Goal: Task Accomplishment & Management: Use online tool/utility

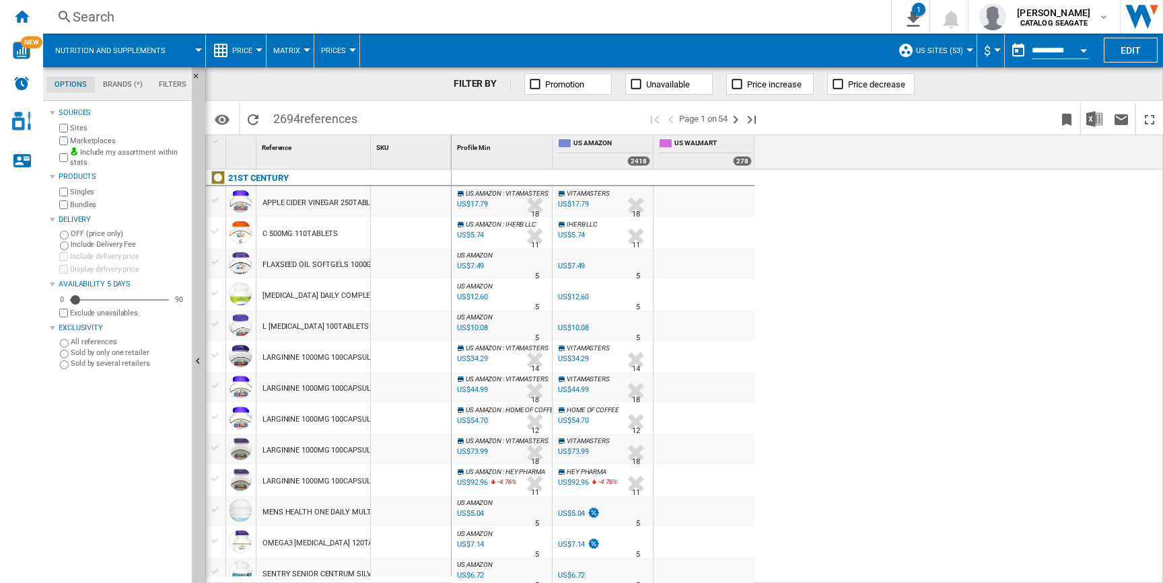
click at [117, 92] on md-tab-item "Brands (*)" at bounding box center [123, 85] width 56 height 16
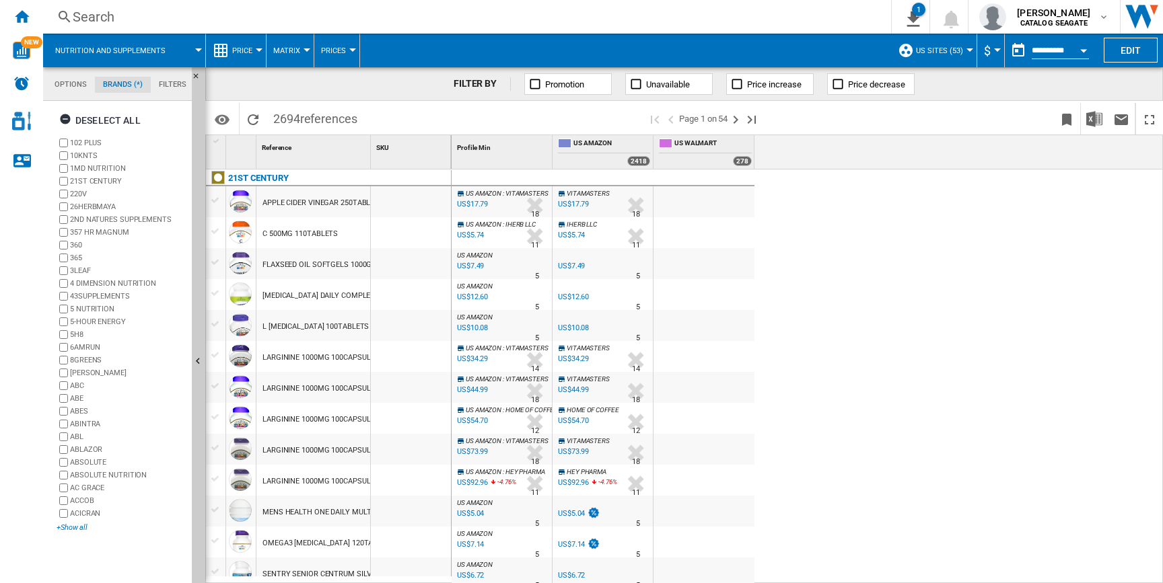
click at [75, 530] on div "+Show all" at bounding box center [122, 528] width 130 height 10
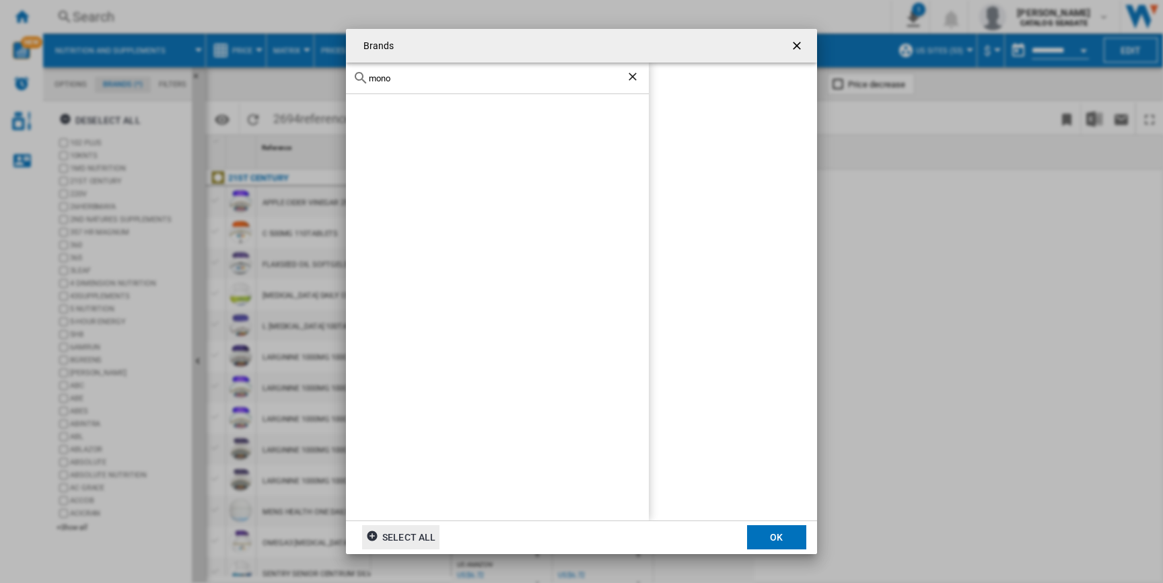
click at [482, 102] on div at bounding box center [497, 307] width 303 height 426
click at [479, 81] on input "mono" at bounding box center [497, 78] width 257 height 10
type input "hcl"
click at [793, 47] on ng-md-icon "getI18NText('BUTTONS.CLOSE_DIALOG')" at bounding box center [798, 47] width 16 height 16
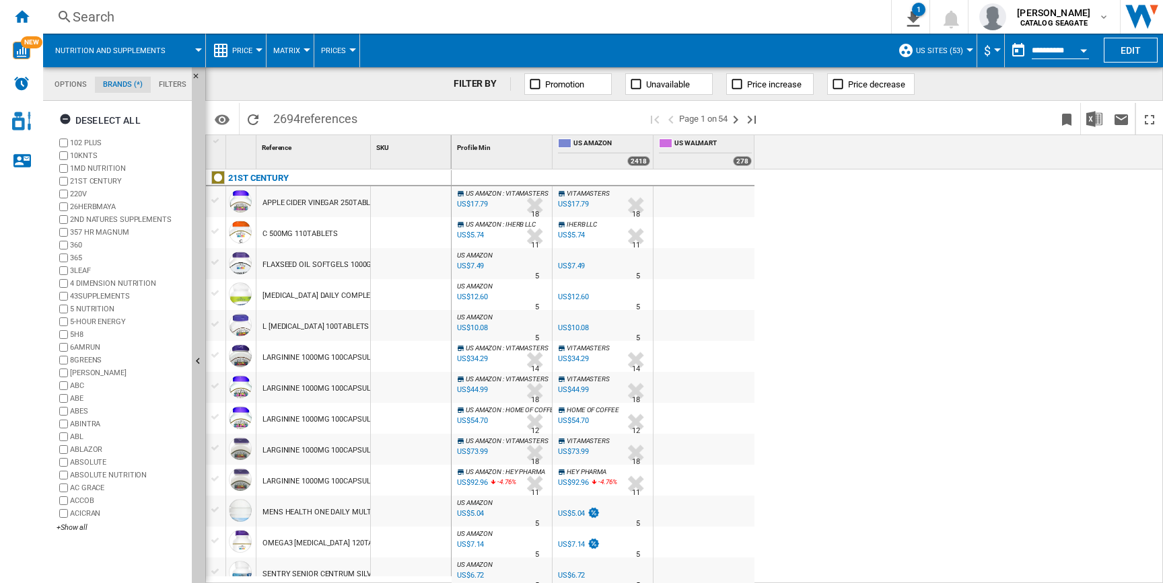
click at [130, 52] on span "Nutrition and supplements" at bounding box center [110, 50] width 110 height 9
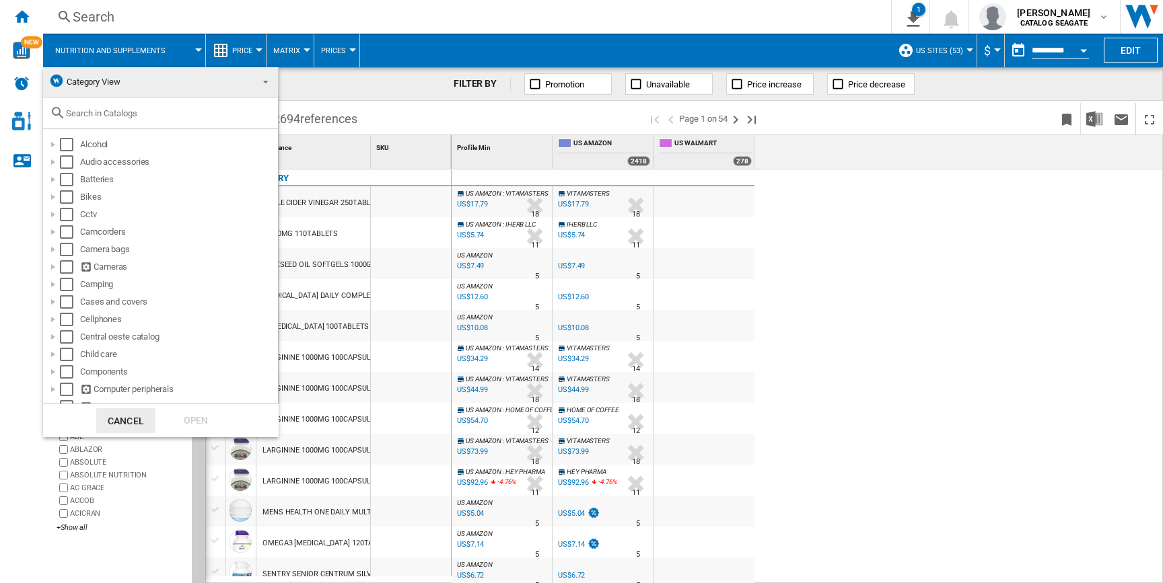
click at [22, 12] on md-backdrop at bounding box center [581, 291] width 1163 height 583
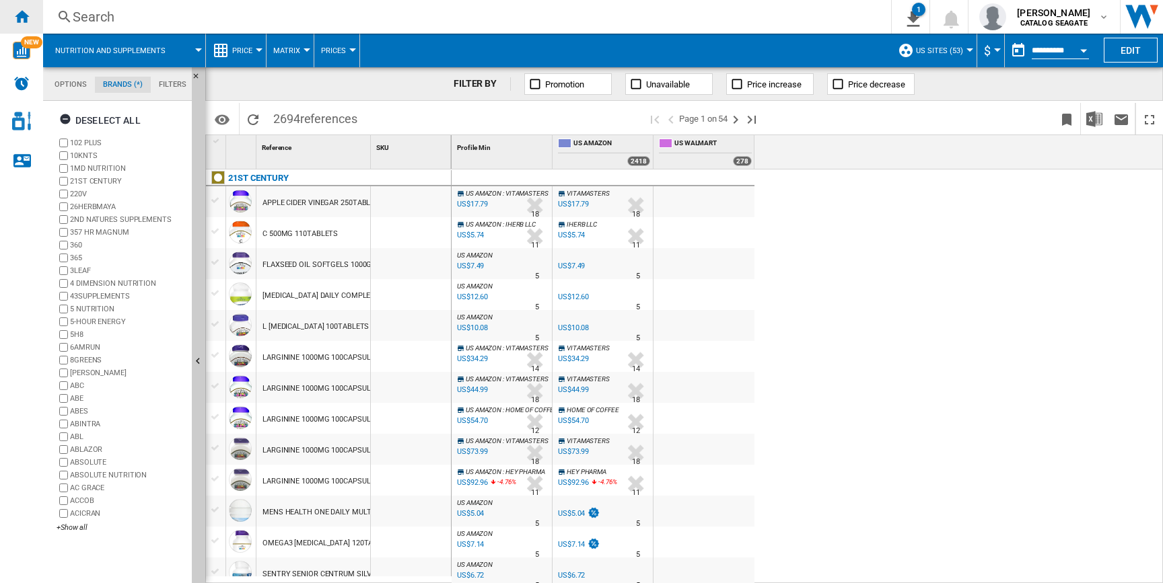
click at [18, 21] on ng-md-icon "Home" at bounding box center [21, 16] width 16 height 16
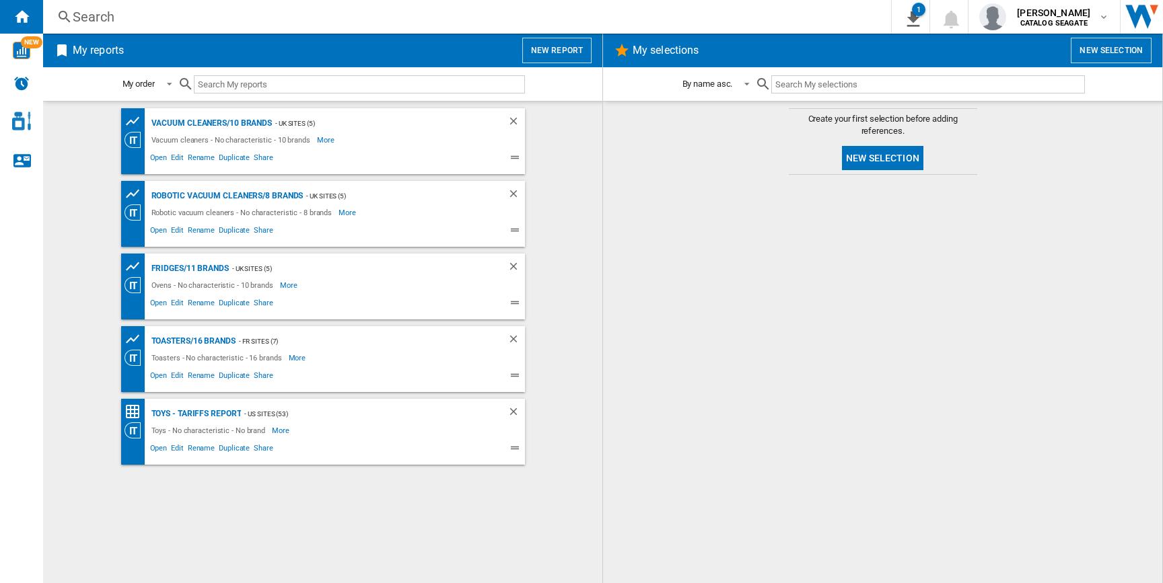
click at [550, 40] on button "New report" at bounding box center [556, 51] width 69 height 26
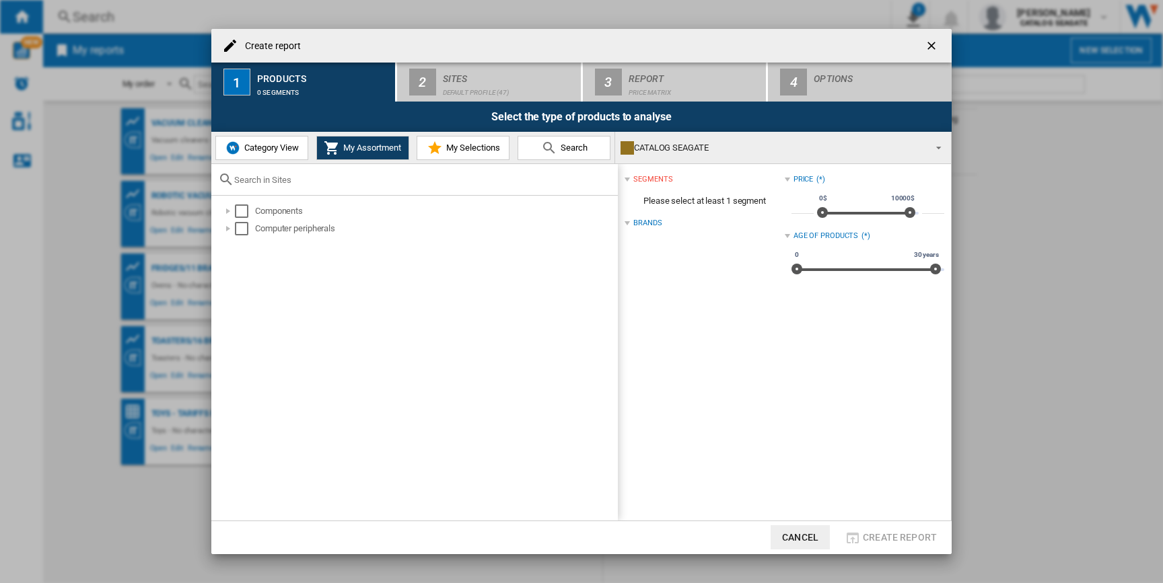
click at [284, 146] on span "Category View" at bounding box center [270, 148] width 58 height 10
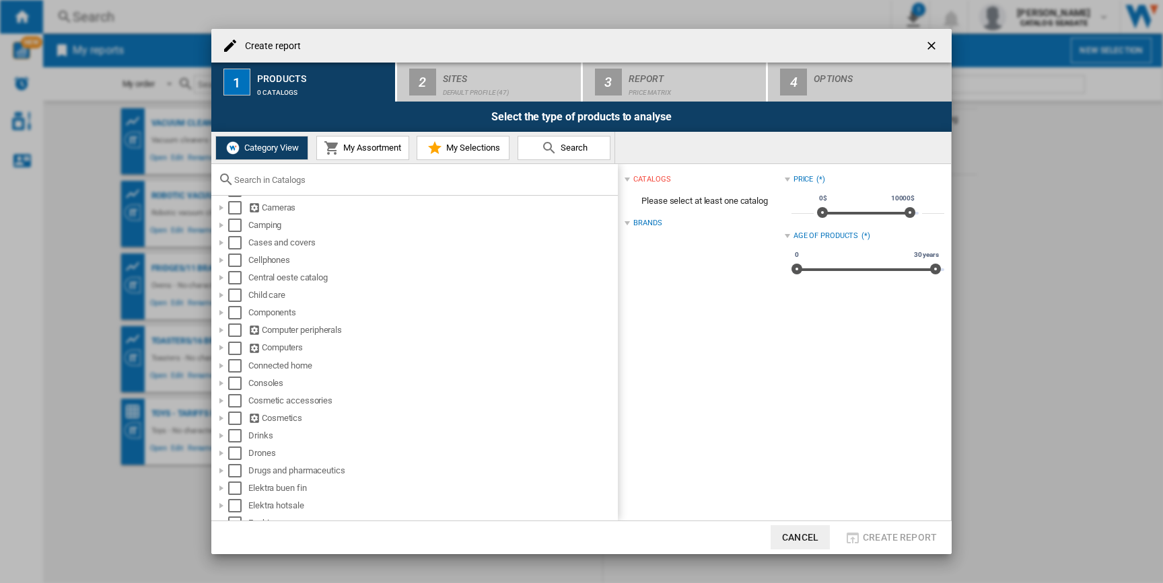
scroll to position [127, 0]
click at [238, 432] on div "Select" at bounding box center [234, 434] width 13 height 13
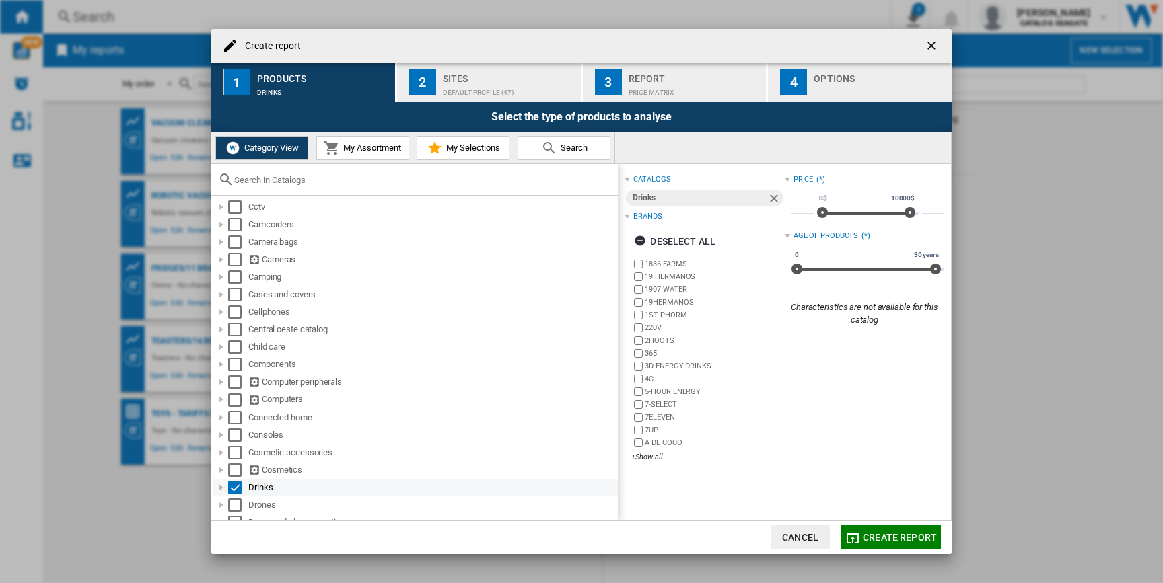
scroll to position [44, 0]
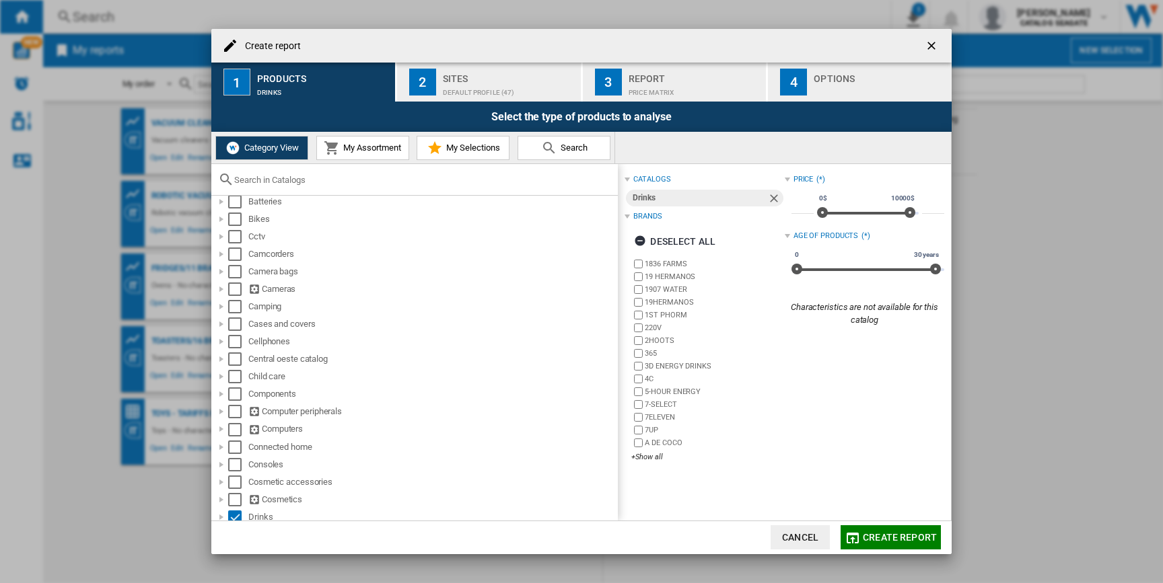
click at [661, 463] on div "1836 FARMS 19 HERMANOS 1907 WATER 19HERMANOS 1ST PHORM 220V 2HOOTS 365 3D ENERG…" at bounding box center [707, 361] width 153 height 207
click at [649, 456] on div "+Show all" at bounding box center [707, 457] width 153 height 10
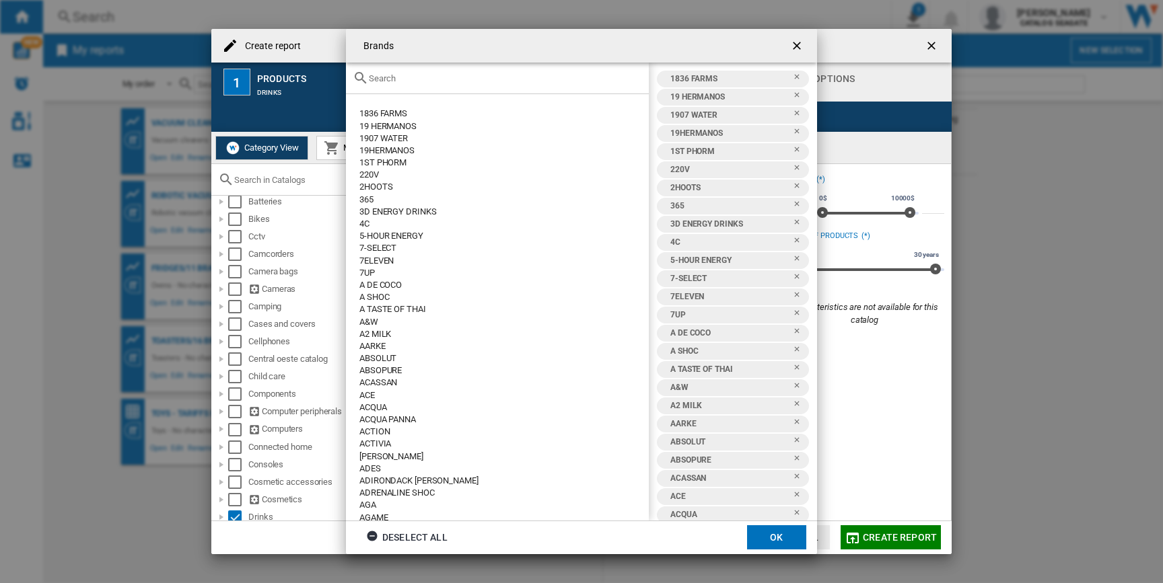
click at [486, 81] on input "Brands 1836 ..." at bounding box center [505, 78] width 273 height 10
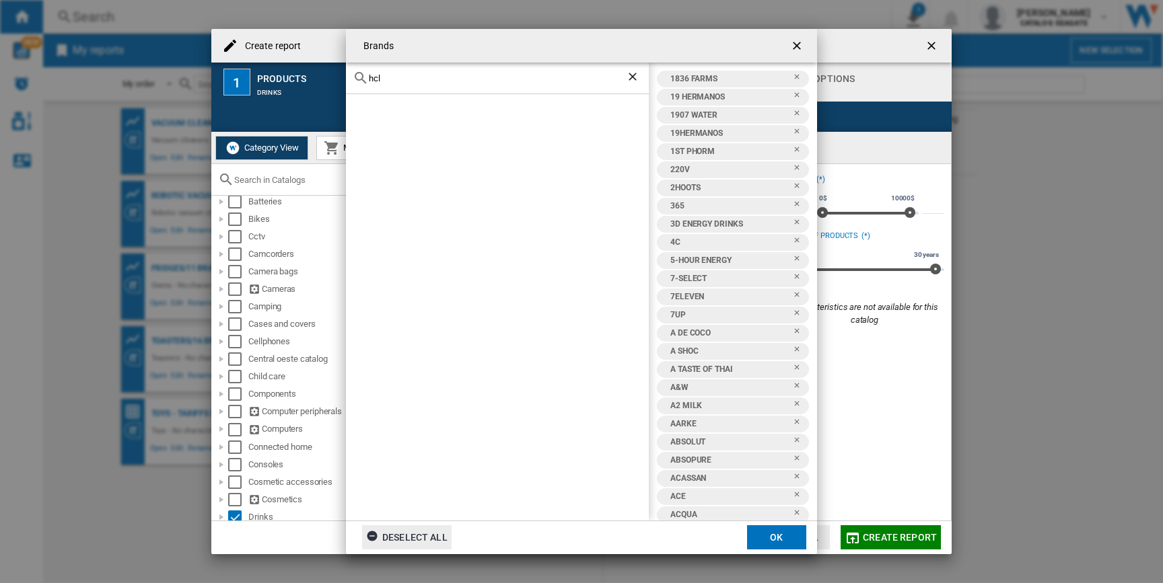
click at [431, 531] on div "Deselect all" at bounding box center [406, 538] width 81 height 24
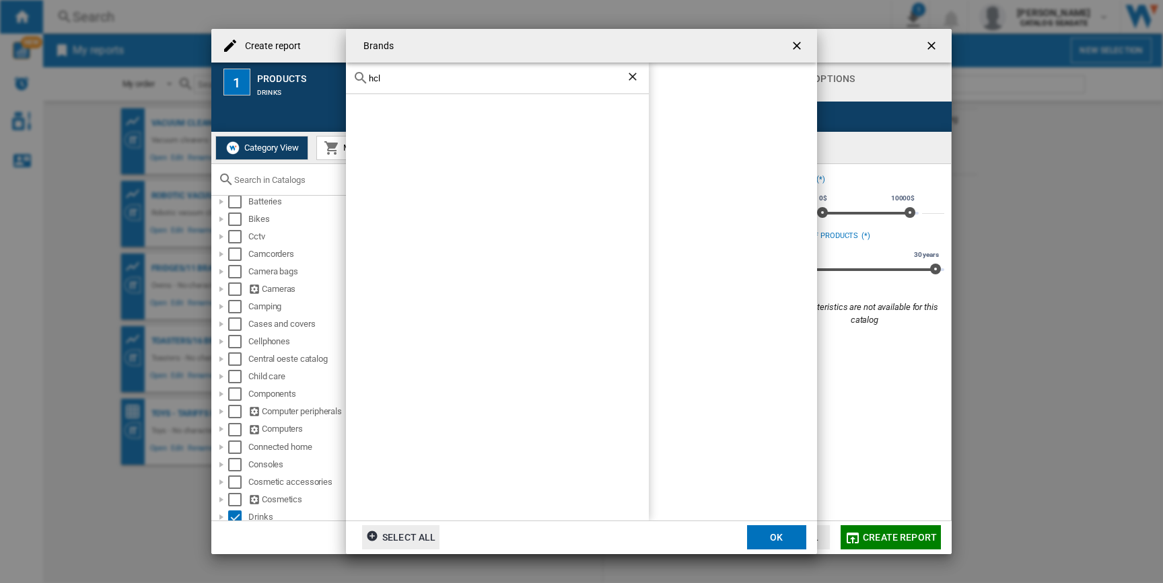
click at [396, 79] on input "hcl" at bounding box center [497, 78] width 257 height 10
type input "h"
type input "mono"
click at [793, 47] on ng-md-icon "getI18NText('BUTTONS.CLOSE_DIALOG')" at bounding box center [798, 47] width 16 height 16
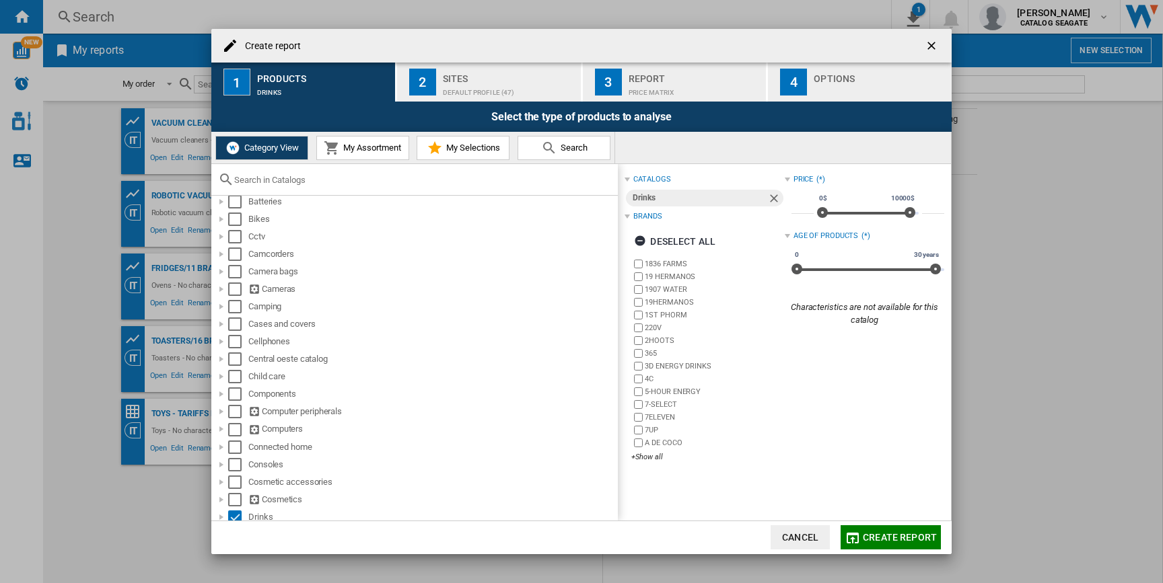
click at [931, 40] on ng-md-icon "getI18NText('BUTTONS.CLOSE_DIALOG')" at bounding box center [933, 47] width 16 height 16
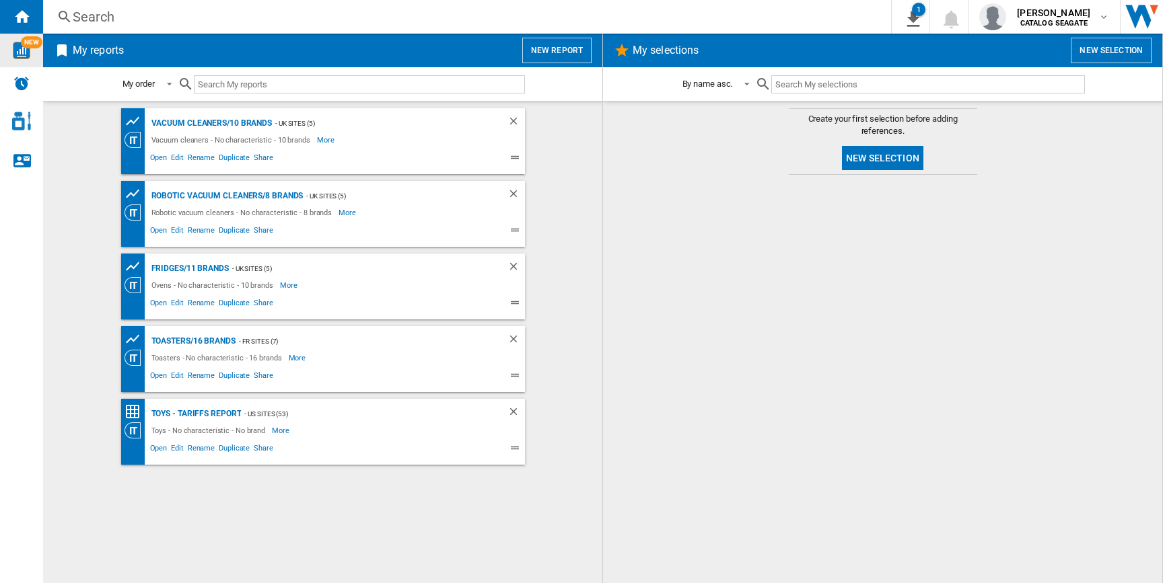
click at [27, 42] on span "NEW" at bounding box center [32, 42] width 22 height 12
click at [544, 42] on button "New report" at bounding box center [556, 51] width 69 height 26
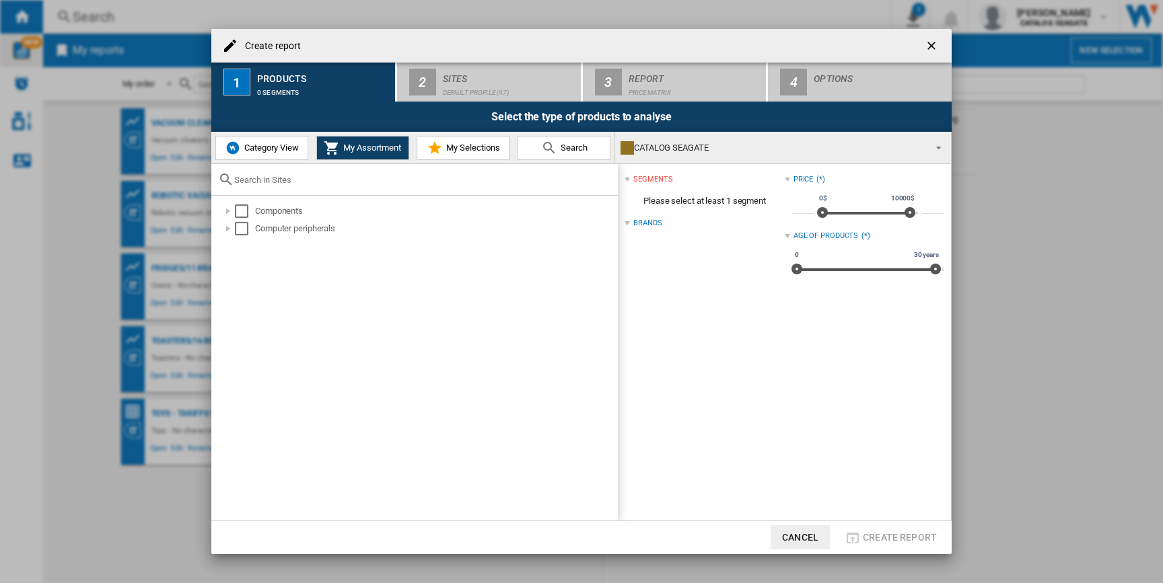
click at [248, 152] on button "Category View" at bounding box center [261, 148] width 93 height 24
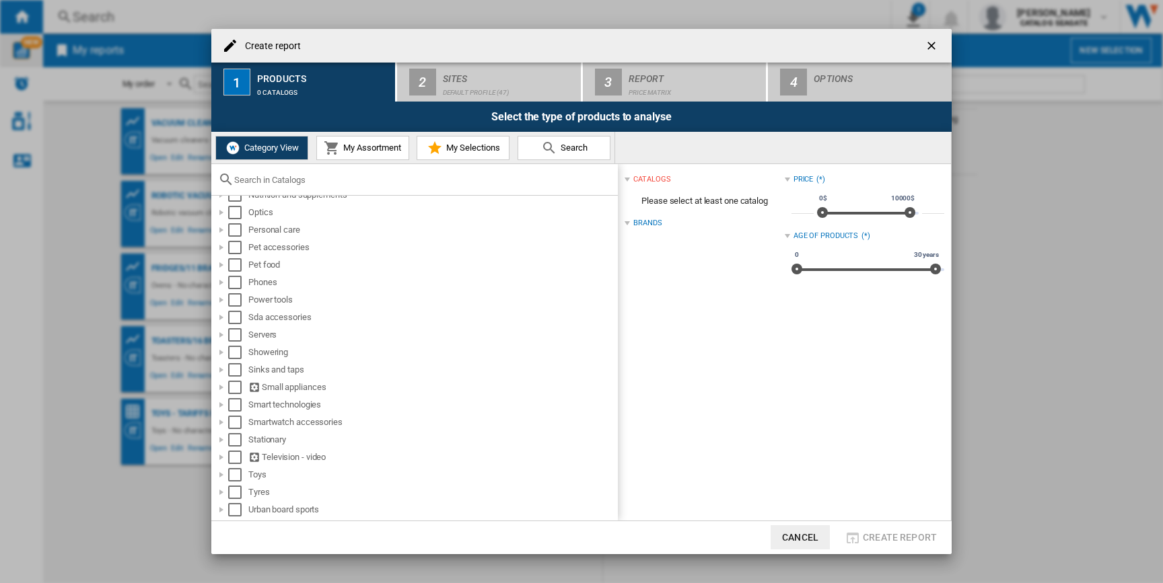
scroll to position [877, 0]
